Goal: Book appointment/travel/reservation

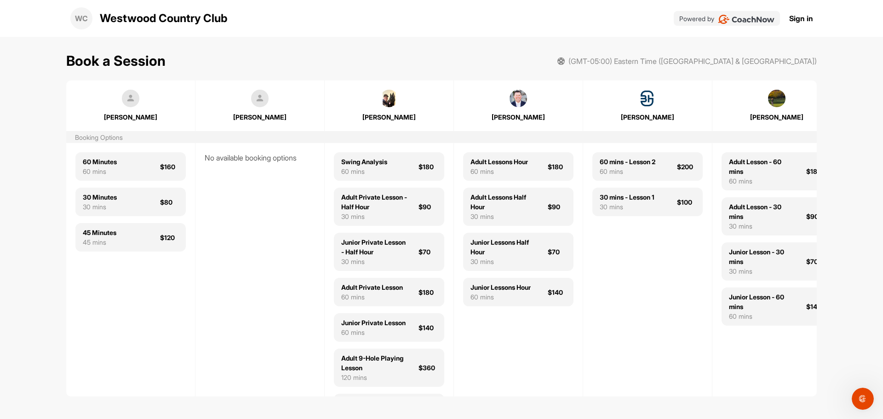
drag, startPoint x: 673, startPoint y: 242, endPoint x: 625, endPoint y: 247, distance: 48.1
click at [625, 247] on div "60 mins - Lesson 2 60 mins $200 30 mins - Lesson 1 30 mins $100" at bounding box center [647, 269] width 129 height 253
click at [808, 215] on div "$90" at bounding box center [815, 217] width 18 height 10
click at [515, 196] on div "Adult Lessons Half Hour" at bounding box center [503, 201] width 66 height 19
click at [165, 202] on div "$80" at bounding box center [169, 202] width 18 height 10
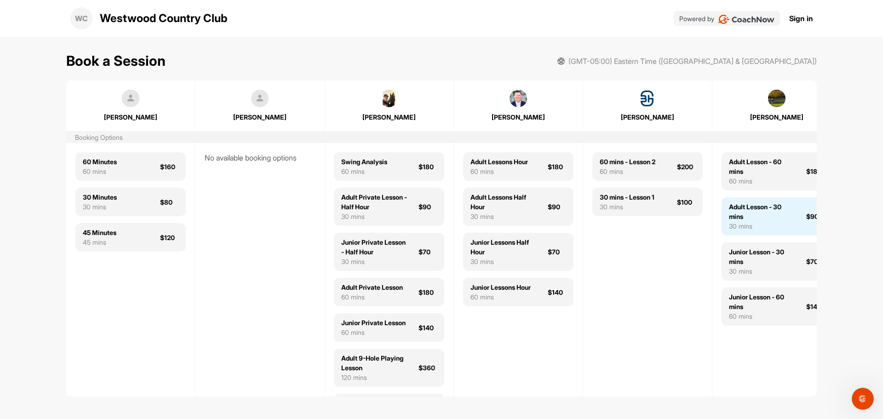
click at [777, 205] on div "Adult Lesson - 30 mins" at bounding box center [762, 211] width 66 height 19
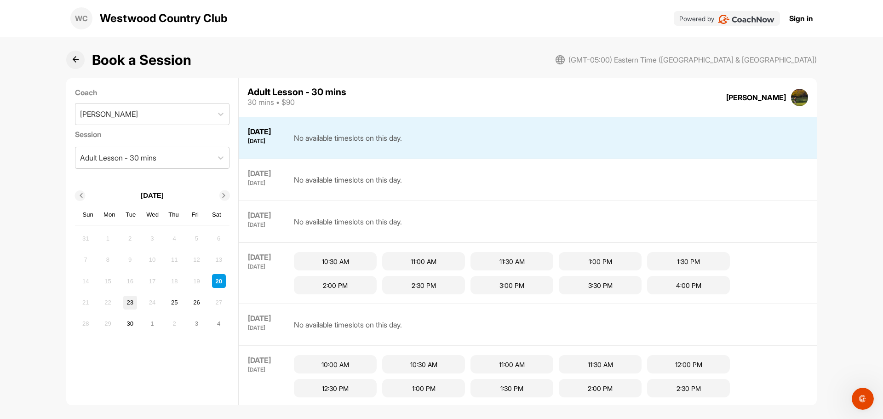
click at [130, 304] on div "23" at bounding box center [130, 303] width 14 height 14
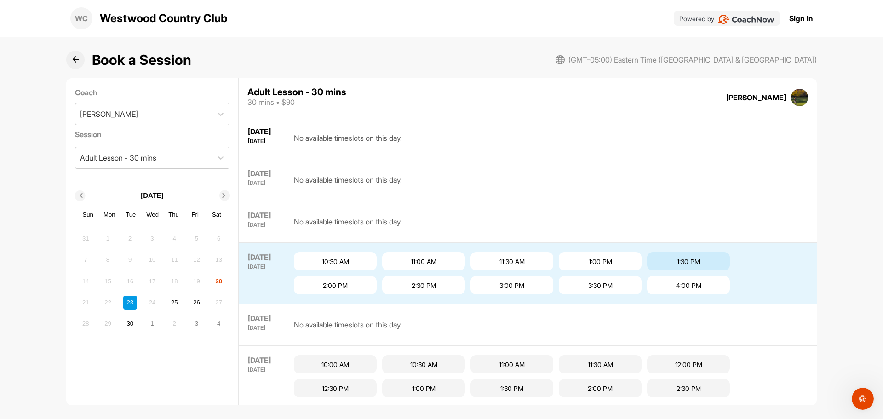
click at [691, 263] on div "1:30 PM" at bounding box center [688, 261] width 83 height 18
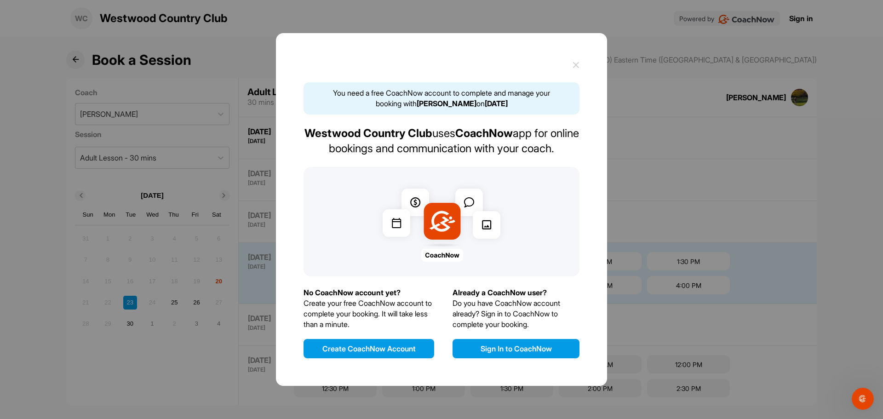
click at [575, 62] on icon at bounding box center [575, 65] width 7 height 7
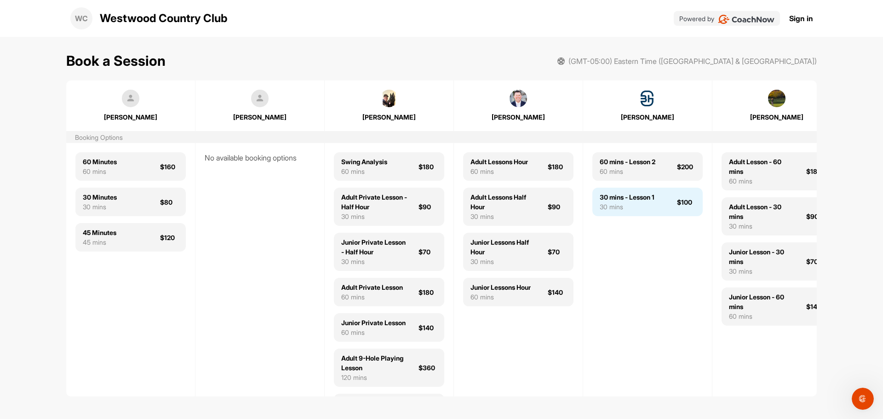
click at [625, 198] on div "30 mins - Lesson 1" at bounding box center [627, 197] width 55 height 10
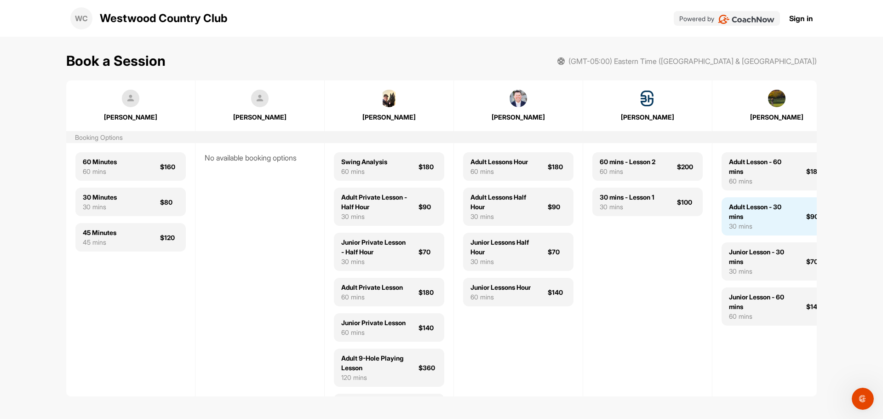
click at [757, 207] on div "Adult Lesson - 30 mins" at bounding box center [762, 211] width 66 height 19
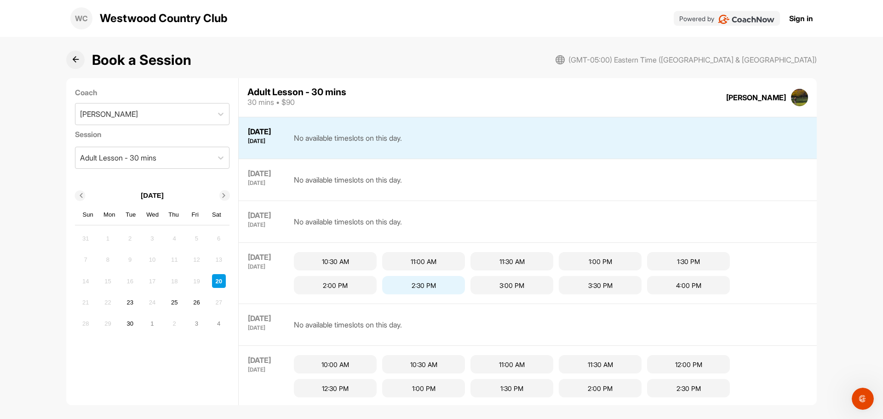
click at [421, 285] on div "2:30 PM" at bounding box center [423, 285] width 83 height 18
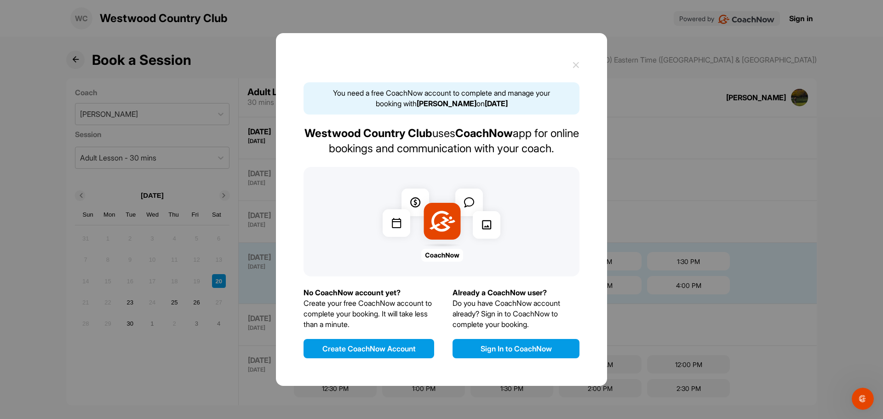
click at [439, 213] on img at bounding box center [442, 222] width 132 height 80
click at [371, 350] on button "Create CoachNow Account" at bounding box center [368, 348] width 131 height 19
